Goal: Information Seeking & Learning: Learn about a topic

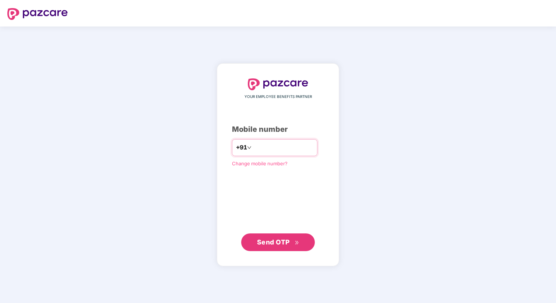
click at [267, 146] on input "number" at bounding box center [283, 148] width 60 height 12
type input "**********"
click at [276, 239] on span "Send OTP" at bounding box center [273, 242] width 33 height 8
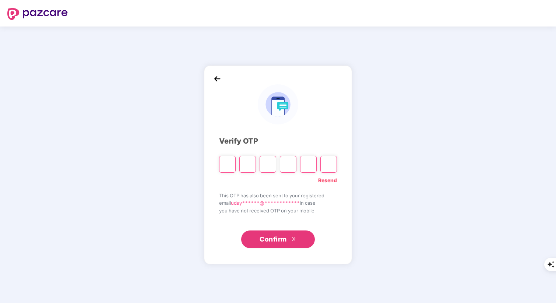
type input "*"
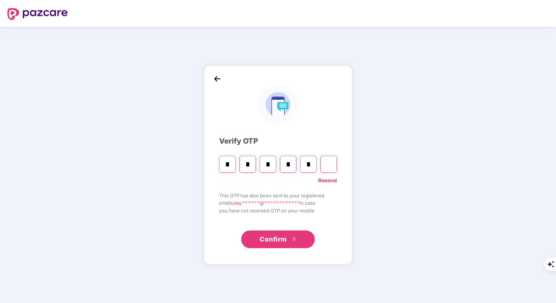
type input "*"
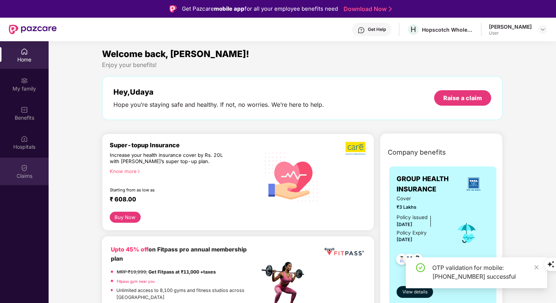
click at [26, 164] on img at bounding box center [24, 167] width 7 height 7
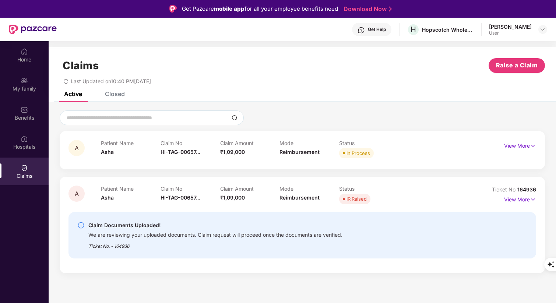
click at [343, 91] on div "Claims Raise a Claim Last Updated on 10:40 PM[DATE]" at bounding box center [302, 69] width 507 height 45
click at [362, 100] on div "Active Closed" at bounding box center [302, 97] width 507 height 10
click at [531, 145] on img at bounding box center [532, 146] width 6 height 8
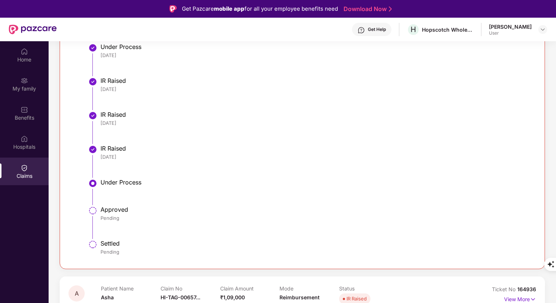
scroll to position [191, 0]
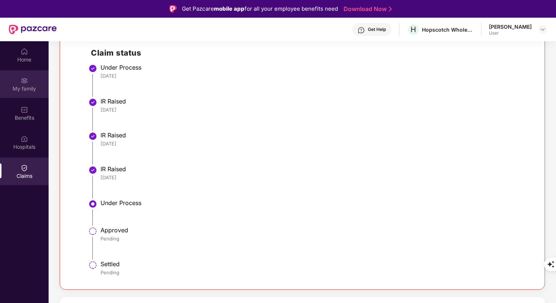
click at [26, 77] on img at bounding box center [24, 80] width 7 height 7
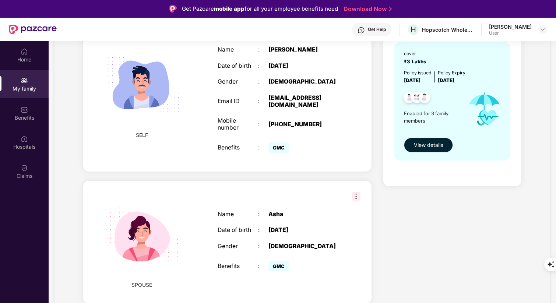
scroll to position [117, 0]
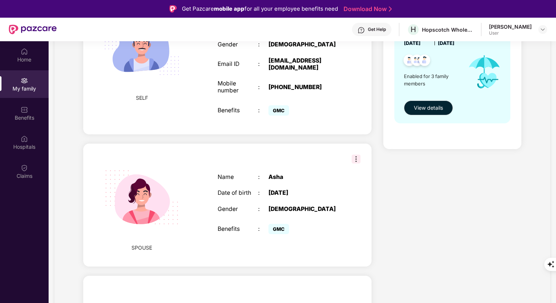
click at [357, 157] on img at bounding box center [355, 159] width 9 height 9
click at [426, 167] on div "Health Cover cover ₹3 Lakhs Policy issued [DATE] Policy Expiry [DATE] Enabled f…" at bounding box center [452, 188] width 150 height 437
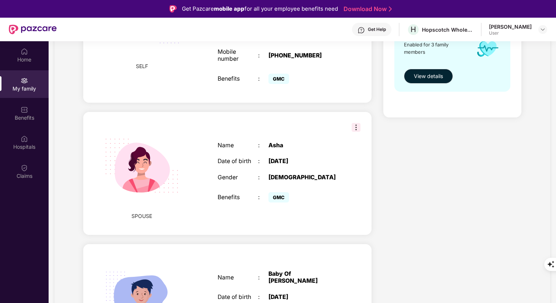
scroll to position [202, 0]
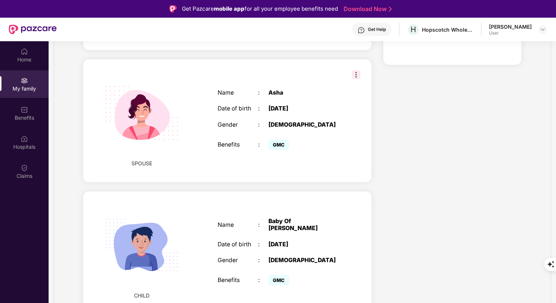
click at [356, 195] on div "CHILD Name : Baby Of Udaya Date of birth : [DEMOGRAPHIC_DATA] Gender : [DEMOGRA…" at bounding box center [227, 252] width 288 height 123
click at [355, 211] on div "CHILD Name : Baby Of Udaya Date of birth : [DEMOGRAPHIC_DATA] Gender : [DEMOGRA…" at bounding box center [227, 252] width 288 height 123
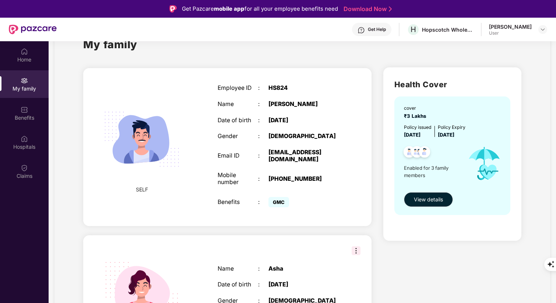
scroll to position [0, 0]
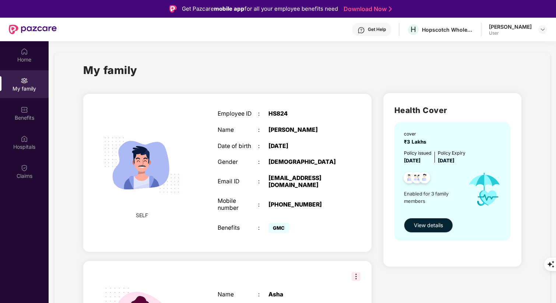
click at [366, 89] on div "SELF Employee ID : HS824 Name : [PERSON_NAME] Date of birth : [DEMOGRAPHIC_DATA…" at bounding box center [227, 305] width 300 height 437
click at [415, 73] on div "My family" at bounding box center [302, 74] width 438 height 25
click at [145, 170] on img at bounding box center [141, 164] width 93 height 93
click at [409, 271] on div "Health Cover cover ₹3 Lakhs Policy issued [DATE] Policy Expiry [DATE] Enabled f…" at bounding box center [452, 305] width 150 height 437
click at [416, 224] on span "View details" at bounding box center [428, 225] width 29 height 8
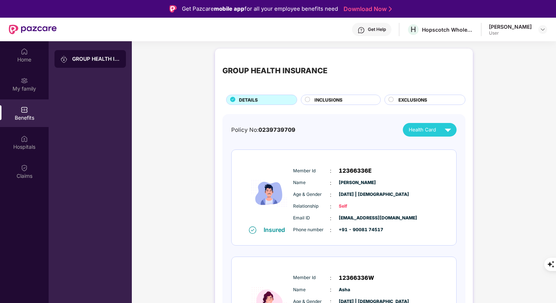
click at [309, 117] on div "Policy No: 0239739709 Health Card Insured Member Id : 12366336E Name : [PERSON_…" at bounding box center [343, 300] width 243 height 372
